Goal: Connect with others: Connect with others

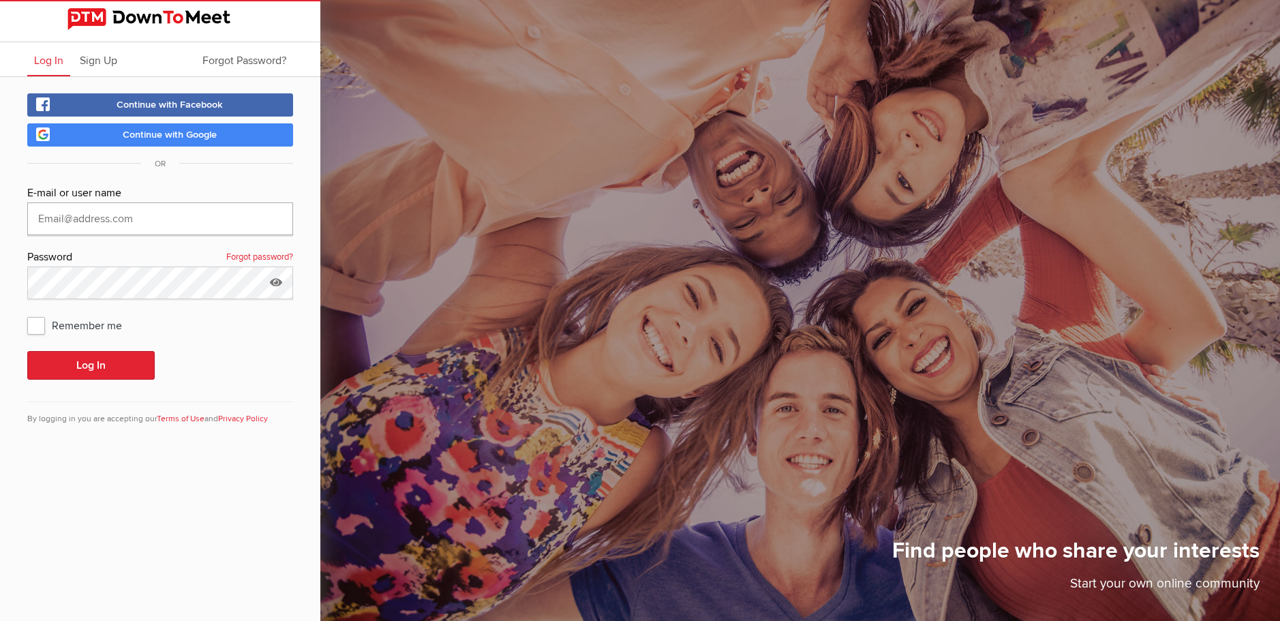
type input "[PERSON_NAME][EMAIL_ADDRESS][DOMAIN_NAME]"
click at [110, 365] on button "Log In" at bounding box center [90, 365] width 127 height 29
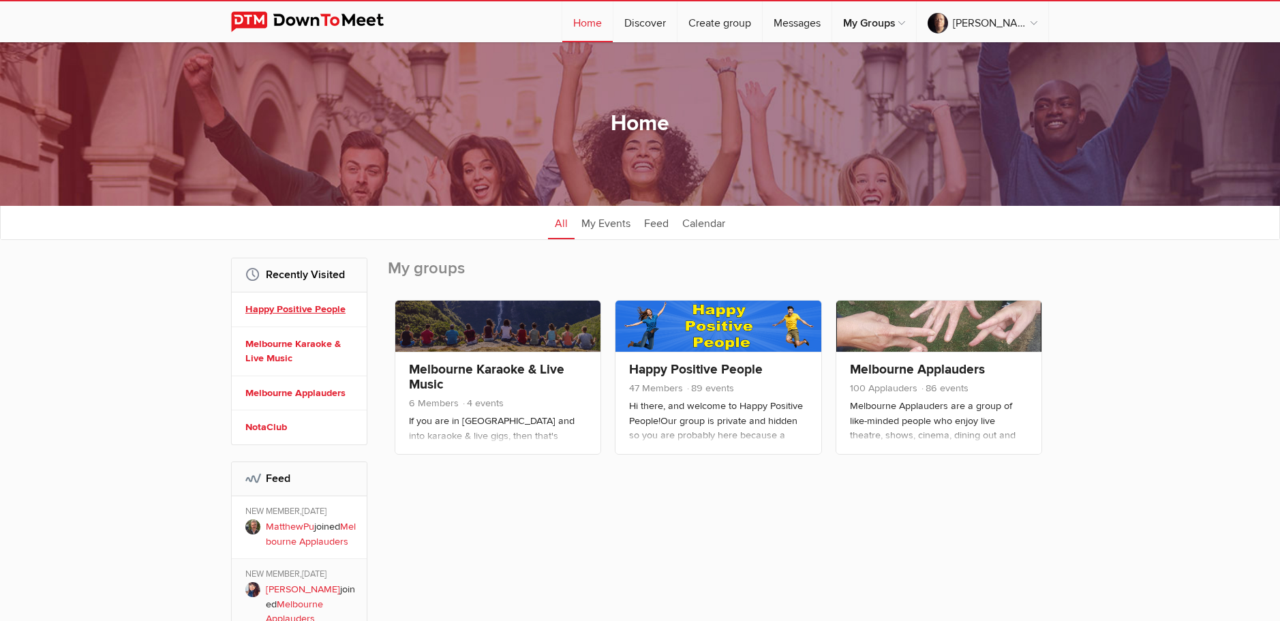
click at [319, 305] on link "Happy Positive People" at bounding box center [301, 309] width 112 height 15
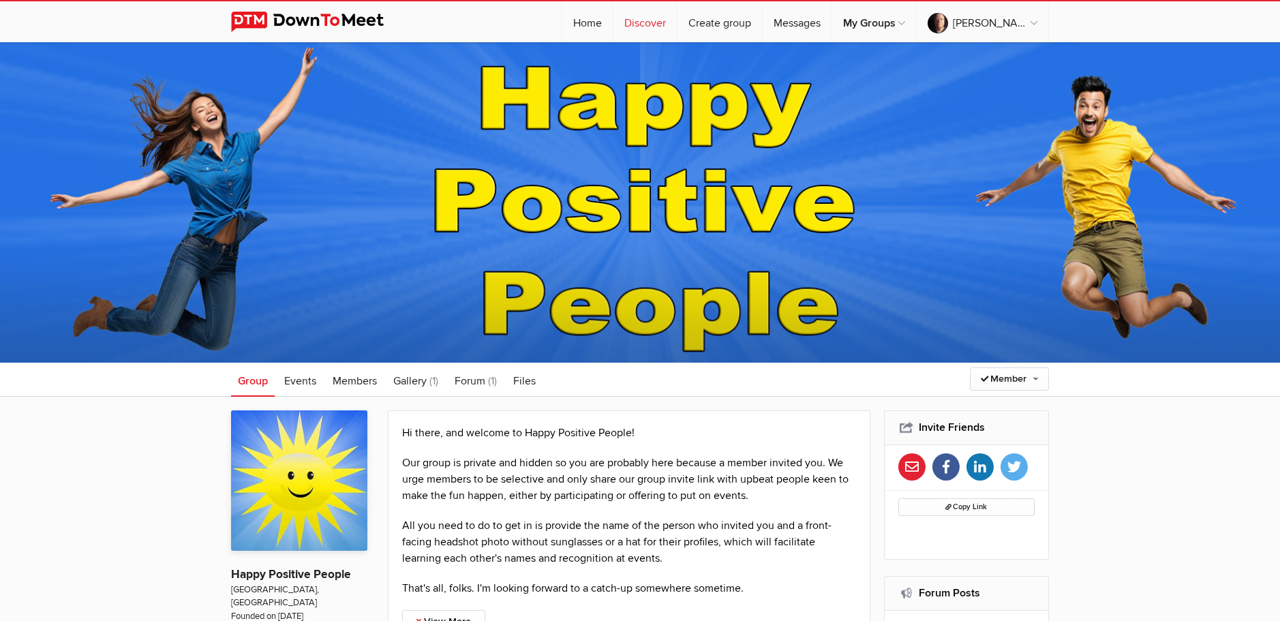
click at [677, 20] on link "Discover" at bounding box center [645, 21] width 63 height 41
select select "null"
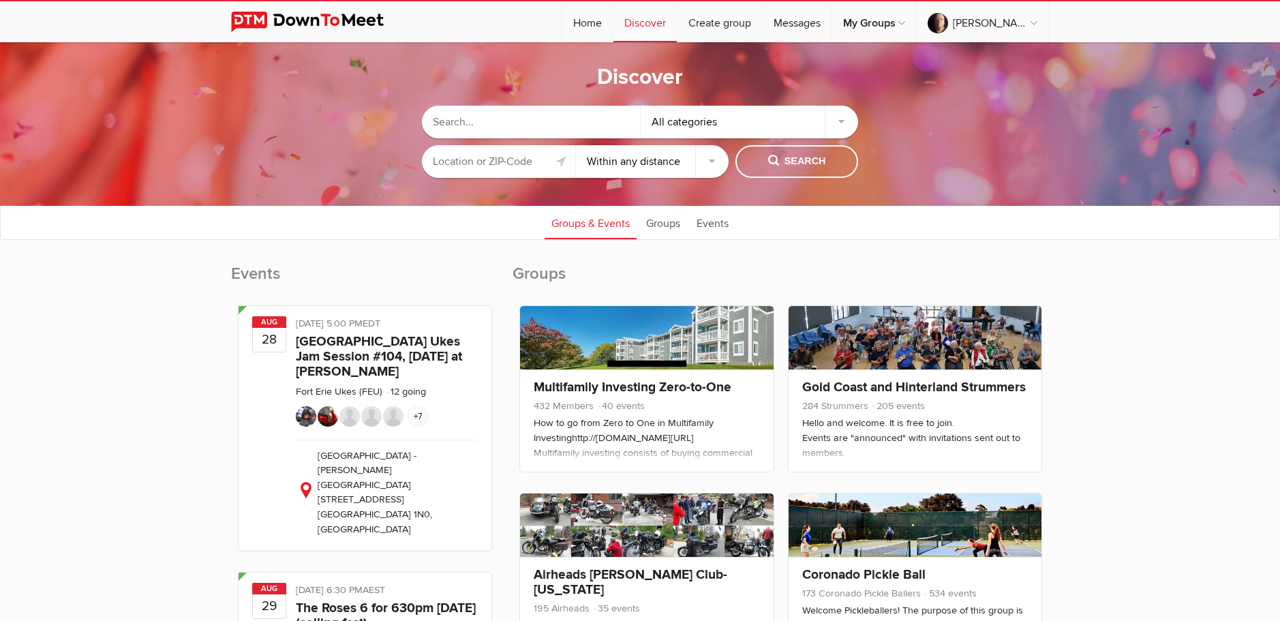
click at [503, 121] on input "text" at bounding box center [531, 122] width 218 height 33
click at [808, 162] on span "Search" at bounding box center [797, 161] width 58 height 15
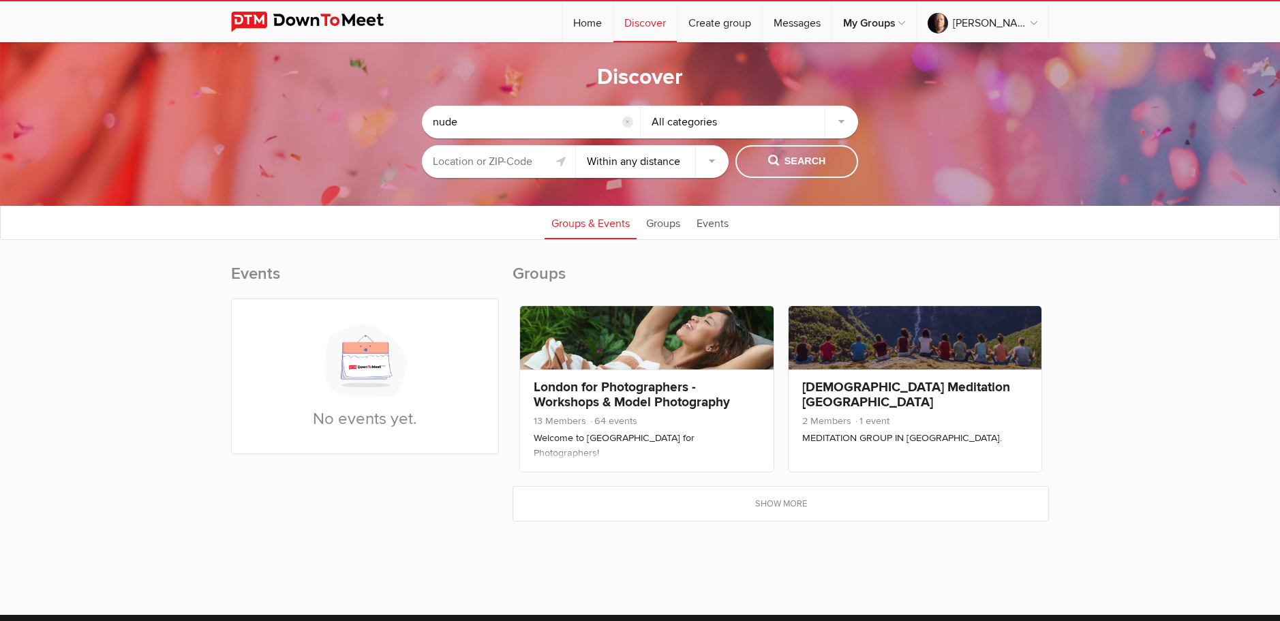
drag, startPoint x: 484, startPoint y: 122, endPoint x: 384, endPoint y: 159, distance: 106.8
click at [385, 158] on sp-group-common-search-cat-loc "nude reset All categories Within 10 miles Within 25 miles Within 50 miles Withi…" at bounding box center [640, 138] width 1144 height 93
click at [798, 171] on button "Search" at bounding box center [797, 161] width 123 height 33
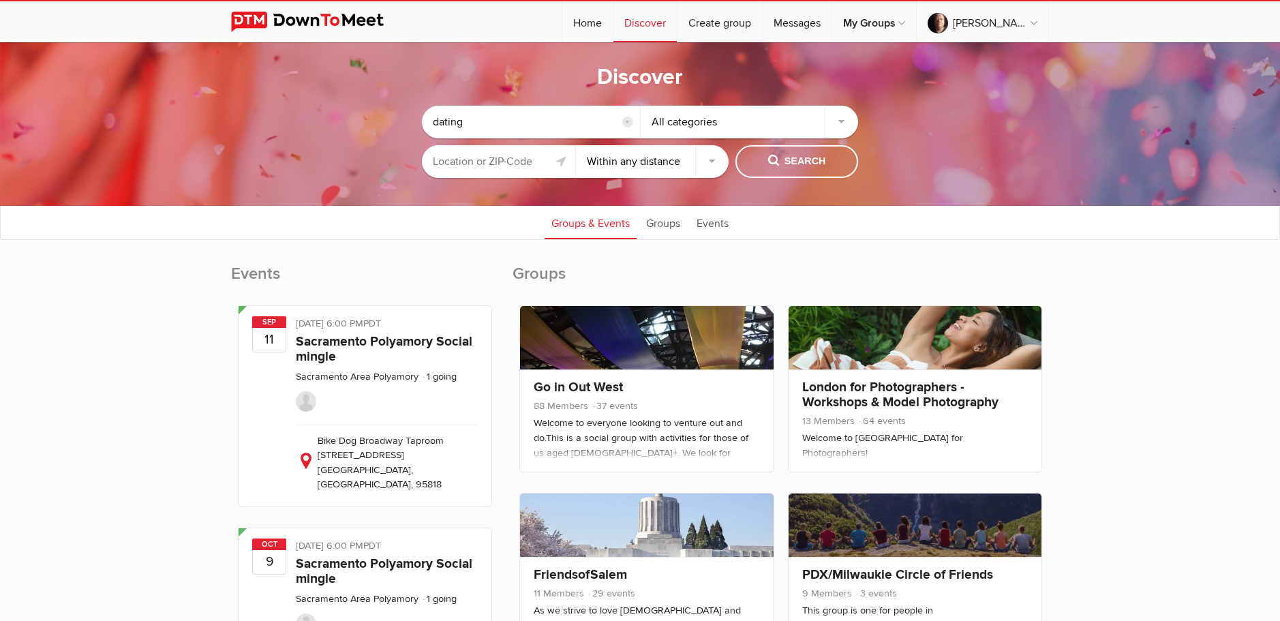
drag, startPoint x: 488, startPoint y: 119, endPoint x: 328, endPoint y: 112, distance: 160.4
click at [328, 112] on sp-group-common-search-cat-loc "dating reset All categories Within 10 miles Within 25 miles Within 50 miles Wit…" at bounding box center [640, 138] width 1144 height 93
click at [759, 157] on button "Search" at bounding box center [797, 161] width 123 height 33
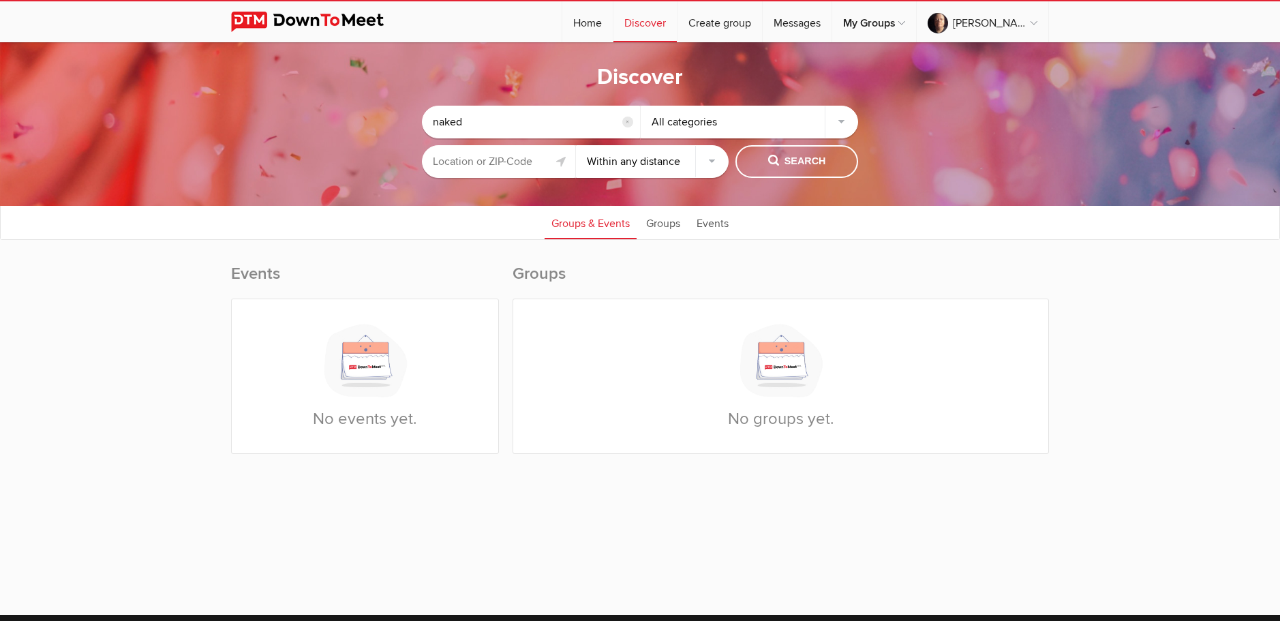
drag, startPoint x: 501, startPoint y: 119, endPoint x: 352, endPoint y: 113, distance: 149.4
click at [352, 114] on sp-group-common-search-cat-loc "naked reset All categories Within 10 miles Within 25 miles Within 50 miles With…" at bounding box center [640, 138] width 1144 height 93
type input "e"
type input "sex"
click at [813, 169] on button "Search" at bounding box center [797, 161] width 123 height 33
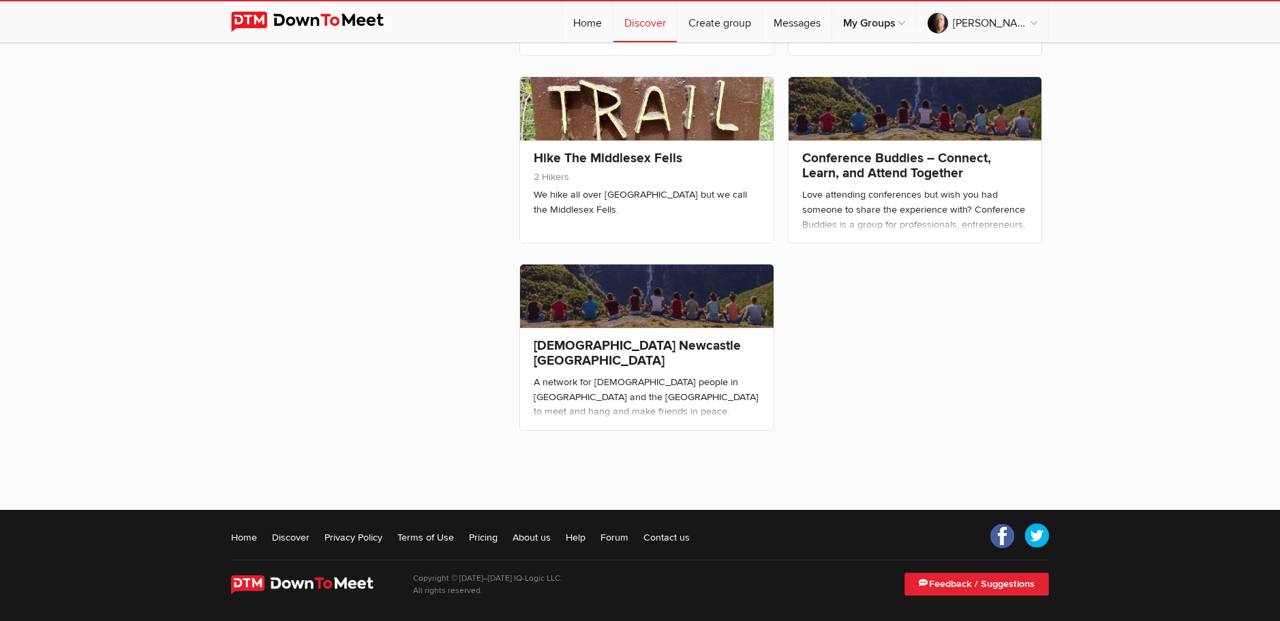
scroll to position [1919, 0]
